Goal: Information Seeking & Learning: Learn about a topic

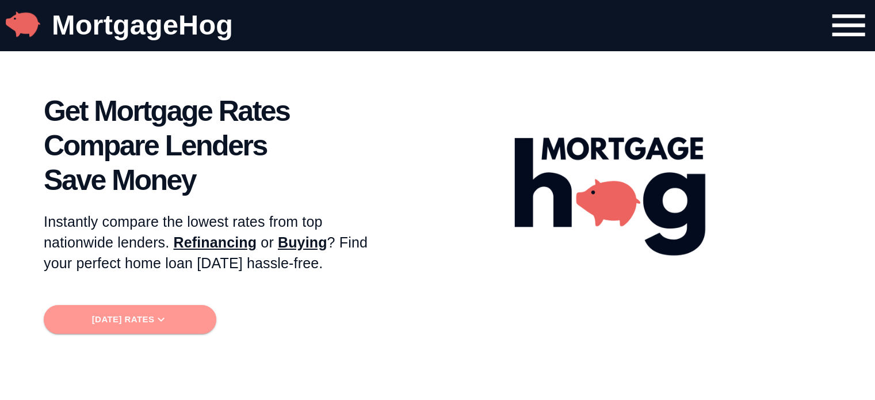
click at [132, 323] on span "[DATE] Rates" at bounding box center [130, 319] width 154 height 15
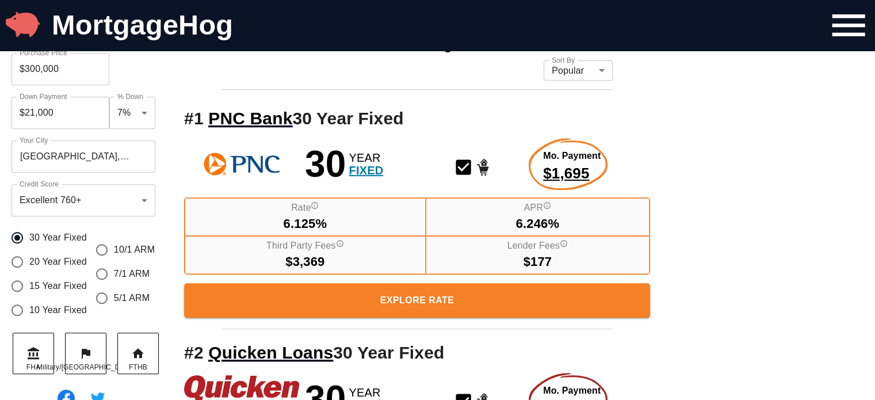
scroll to position [463, 0]
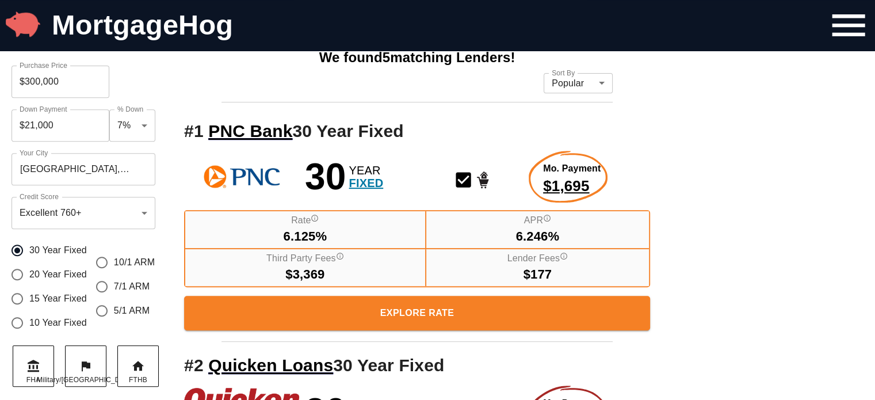
click at [104, 284] on input "7/1 ARM" at bounding box center [102, 287] width 24 height 24
radio input "true"
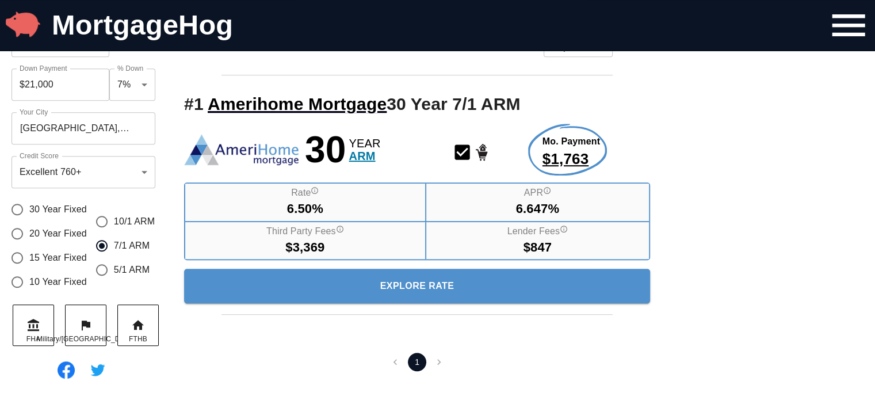
scroll to position [520, 0]
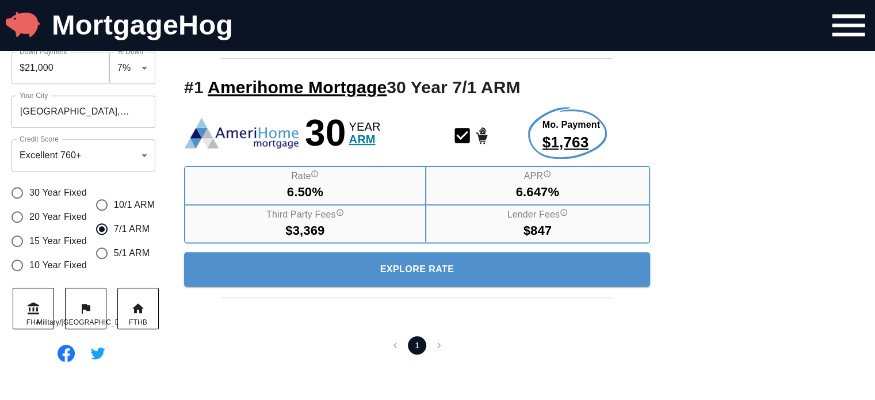
click at [101, 252] on input "5/1 ARM" at bounding box center [102, 253] width 24 height 24
radio input "true"
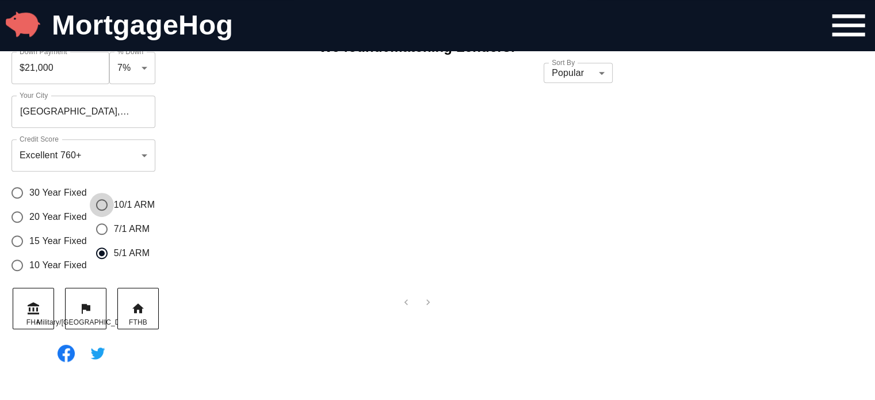
click at [102, 207] on input "10/1 ARM" at bounding box center [102, 205] width 24 height 24
radio input "true"
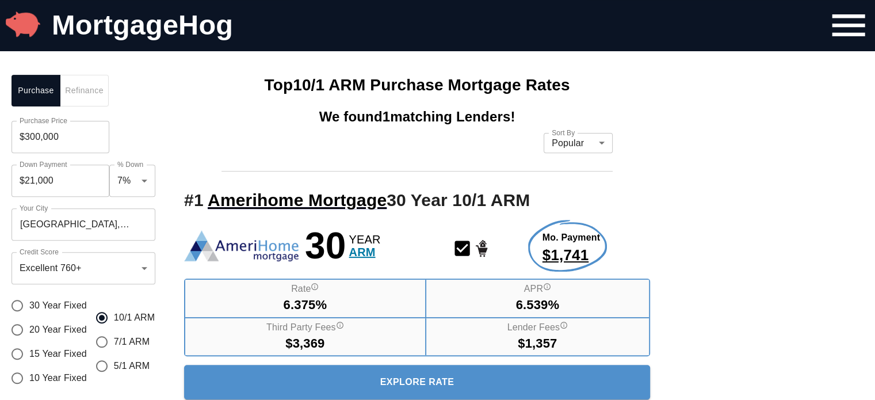
scroll to position [405, 0]
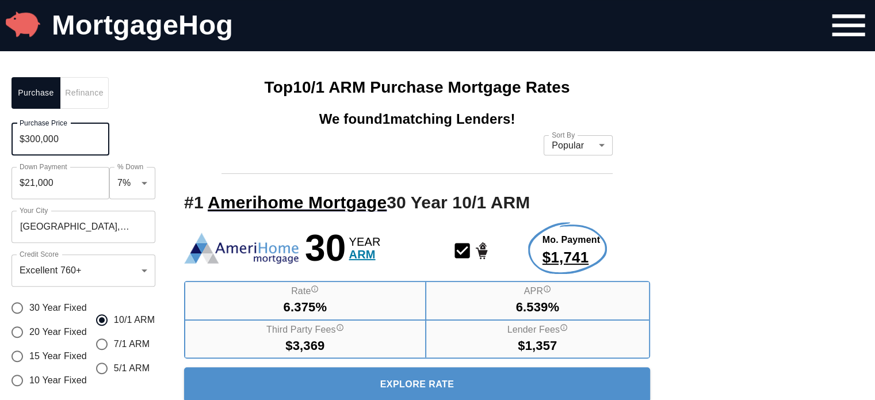
drag, startPoint x: 44, startPoint y: 148, endPoint x: 0, endPoint y: 155, distance: 44.2
click at [0, 154] on div "Purchase Refinance Purchase Price $300,000 Purchase Price Down Payment $21,000 …" at bounding box center [86, 279] width 173 height 426
type input "$230,000"
click at [70, 179] on input "$16,100" at bounding box center [61, 183] width 98 height 32
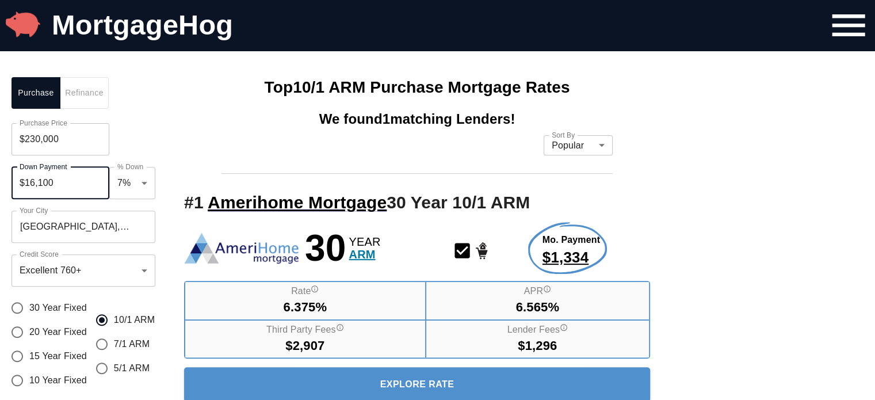
drag, startPoint x: 68, startPoint y: 178, endPoint x: 0, endPoint y: 182, distance: 68.6
click at [0, 182] on div "Purchase Refinance Purchase Price $230,000 Purchase Price Down Payment $16,100 …" at bounding box center [86, 279] width 173 height 426
type input "$92,000"
type input "0.4"
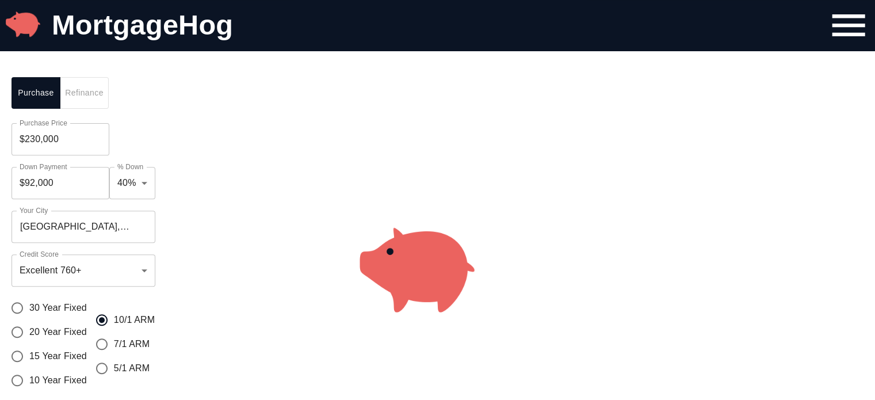
click at [182, 153] on div at bounding box center [417, 279] width 489 height 426
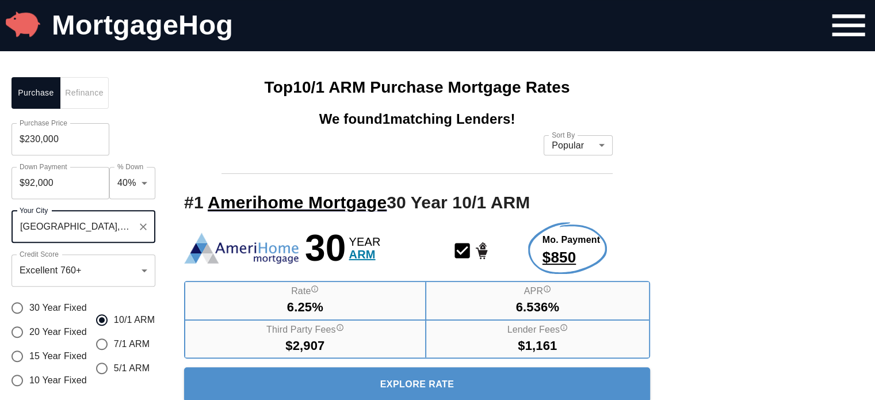
click at [122, 225] on input "[GEOGRAPHIC_DATA], [GEOGRAPHIC_DATA], [GEOGRAPHIC_DATA]" at bounding box center [75, 227] width 116 height 22
drag, startPoint x: 60, startPoint y: 226, endPoint x: 1, endPoint y: 226, distance: 59.3
click at [1, 224] on div "Purchase Refinance Purchase Price $230,000 Purchase Price Down Payment $92,000 …" at bounding box center [86, 279] width 173 height 426
click at [53, 261] on span "Lakeland" at bounding box center [64, 261] width 41 height 10
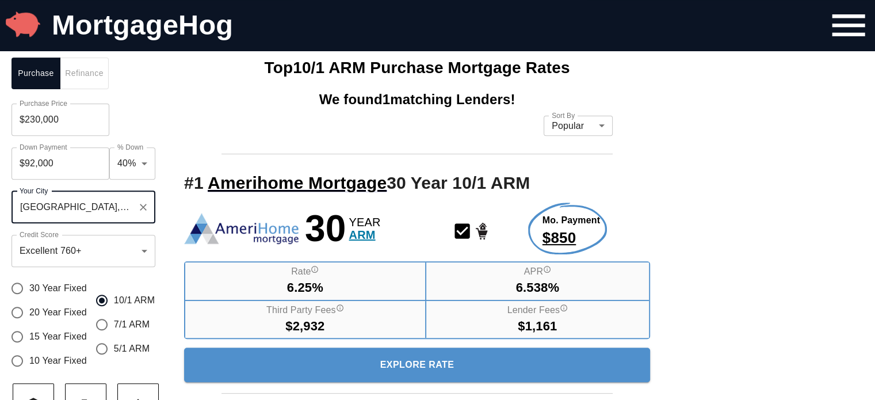
scroll to position [463, 0]
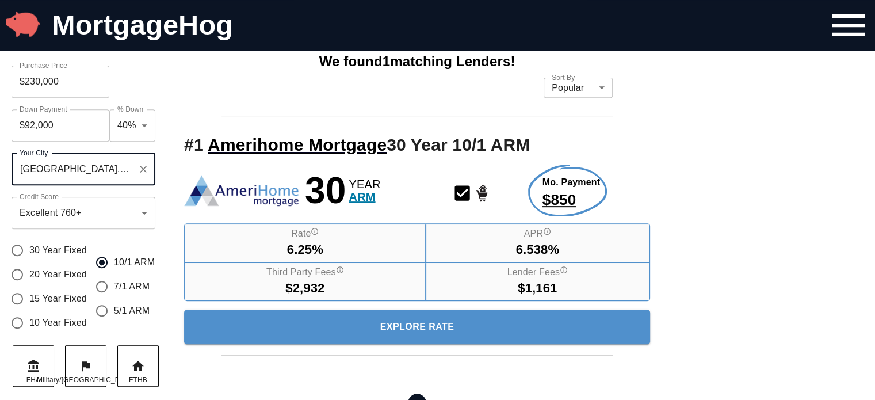
type input "[GEOGRAPHIC_DATA], [GEOGRAPHIC_DATA], [GEOGRAPHIC_DATA]"
click at [17, 253] on input "30 Year Fixed" at bounding box center [17, 250] width 24 height 24
radio input "true"
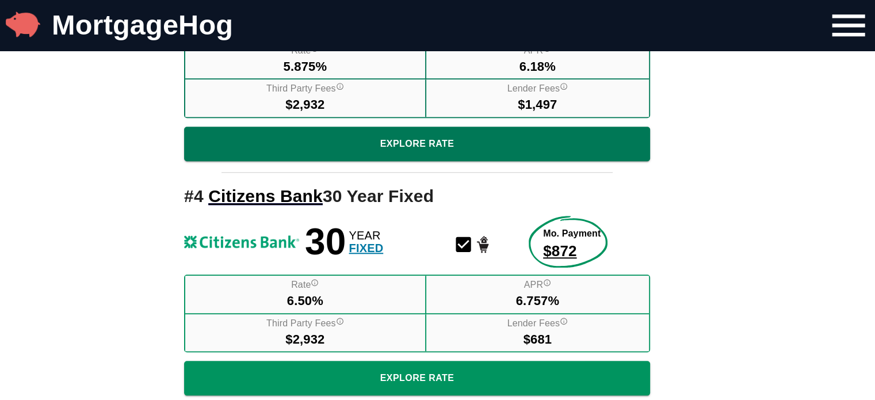
scroll to position [1153, 0]
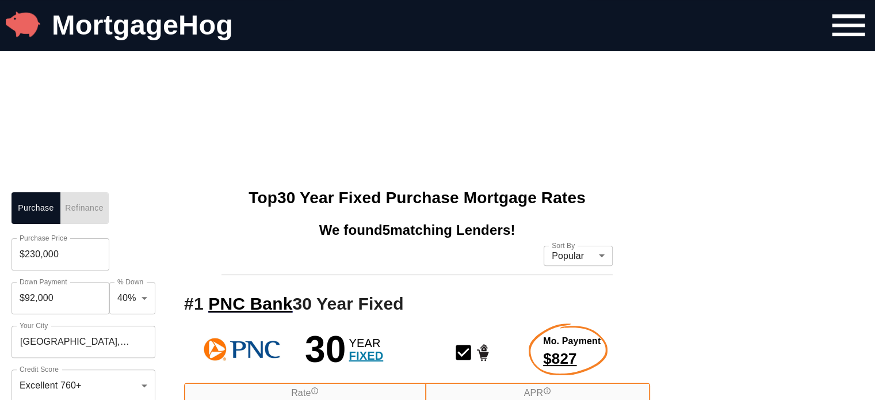
click at [95, 214] on span "Refinance" at bounding box center [84, 208] width 35 height 14
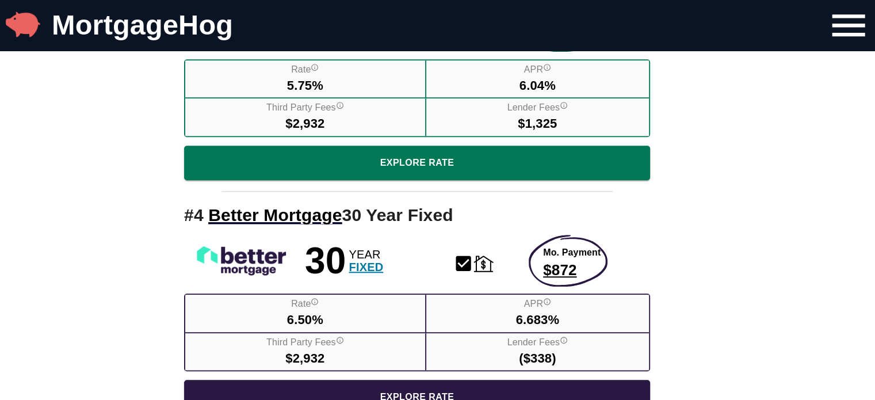
scroll to position [1096, 0]
